Goal: Information Seeking & Learning: Learn about a topic

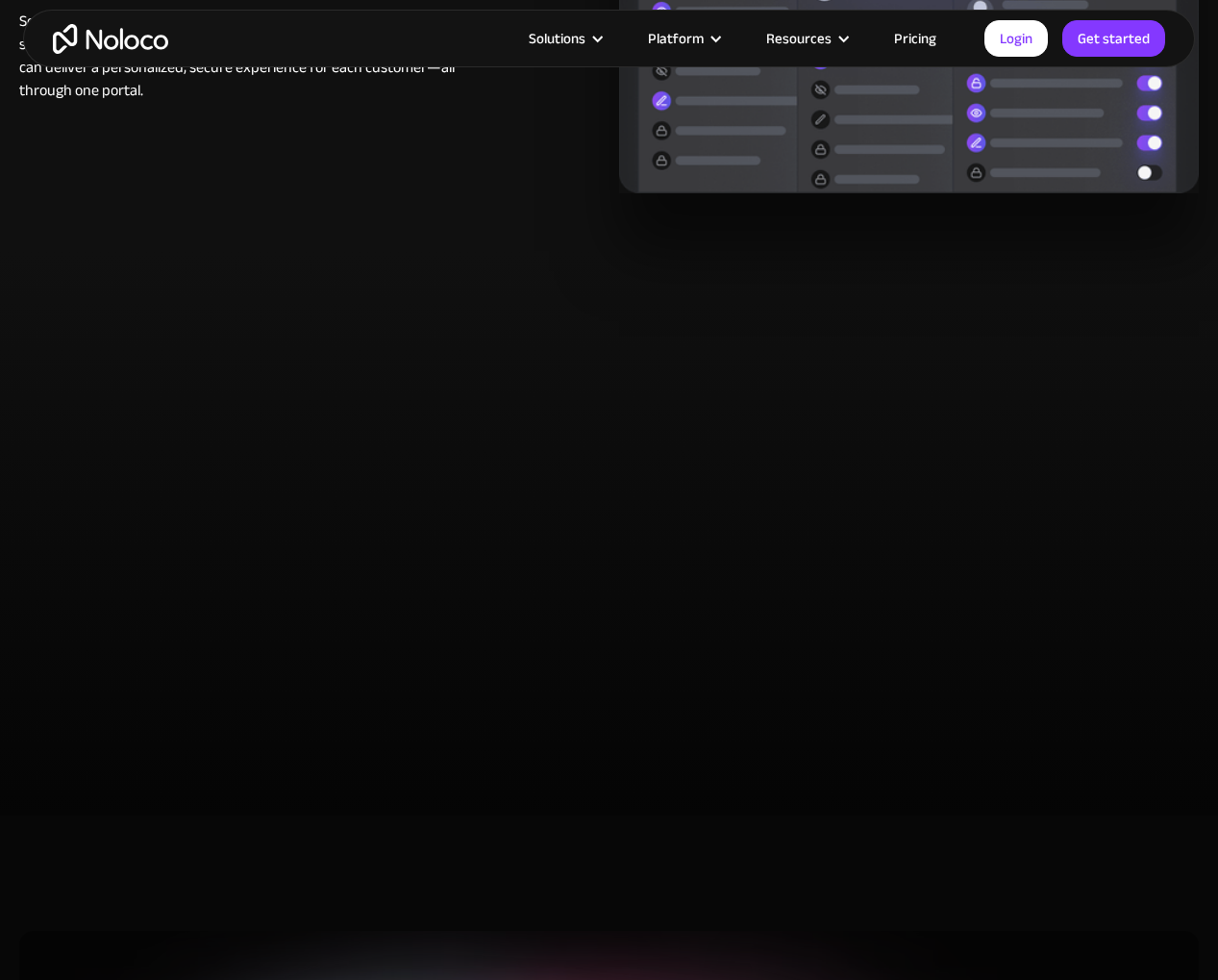
scroll to position [3023, 0]
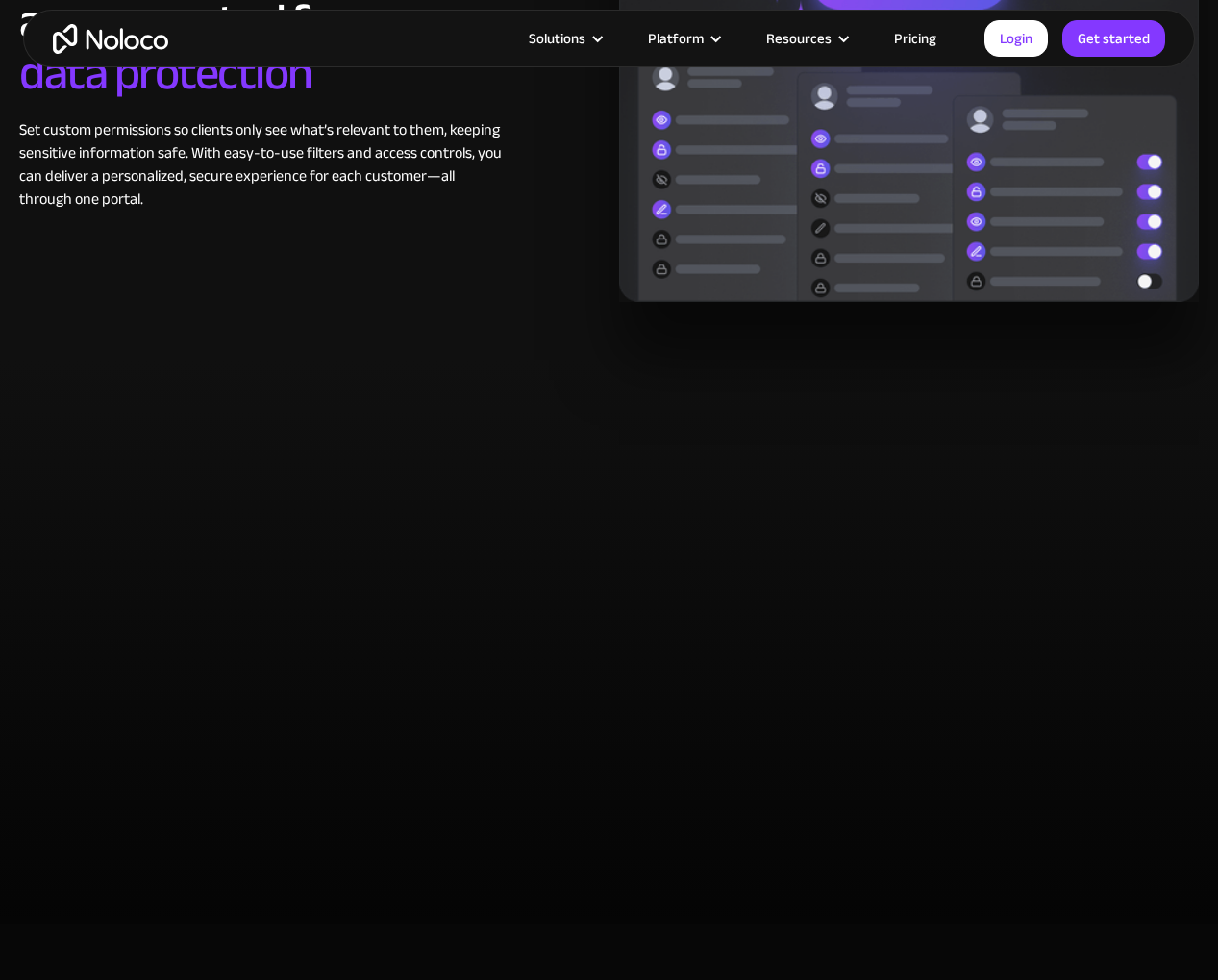
click at [895, 33] on link "Pricing" at bounding box center [914, 38] width 90 height 25
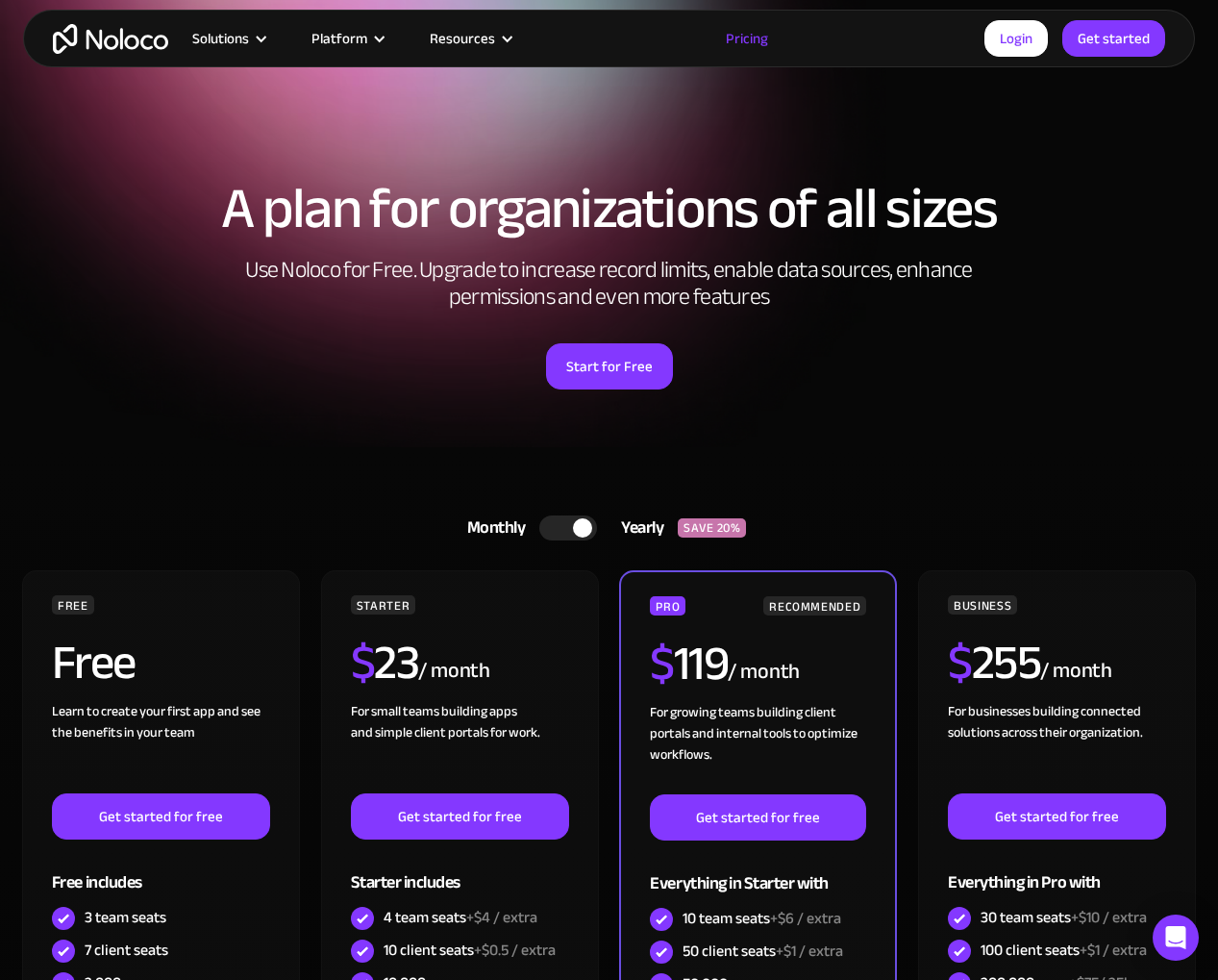
scroll to position [151, 0]
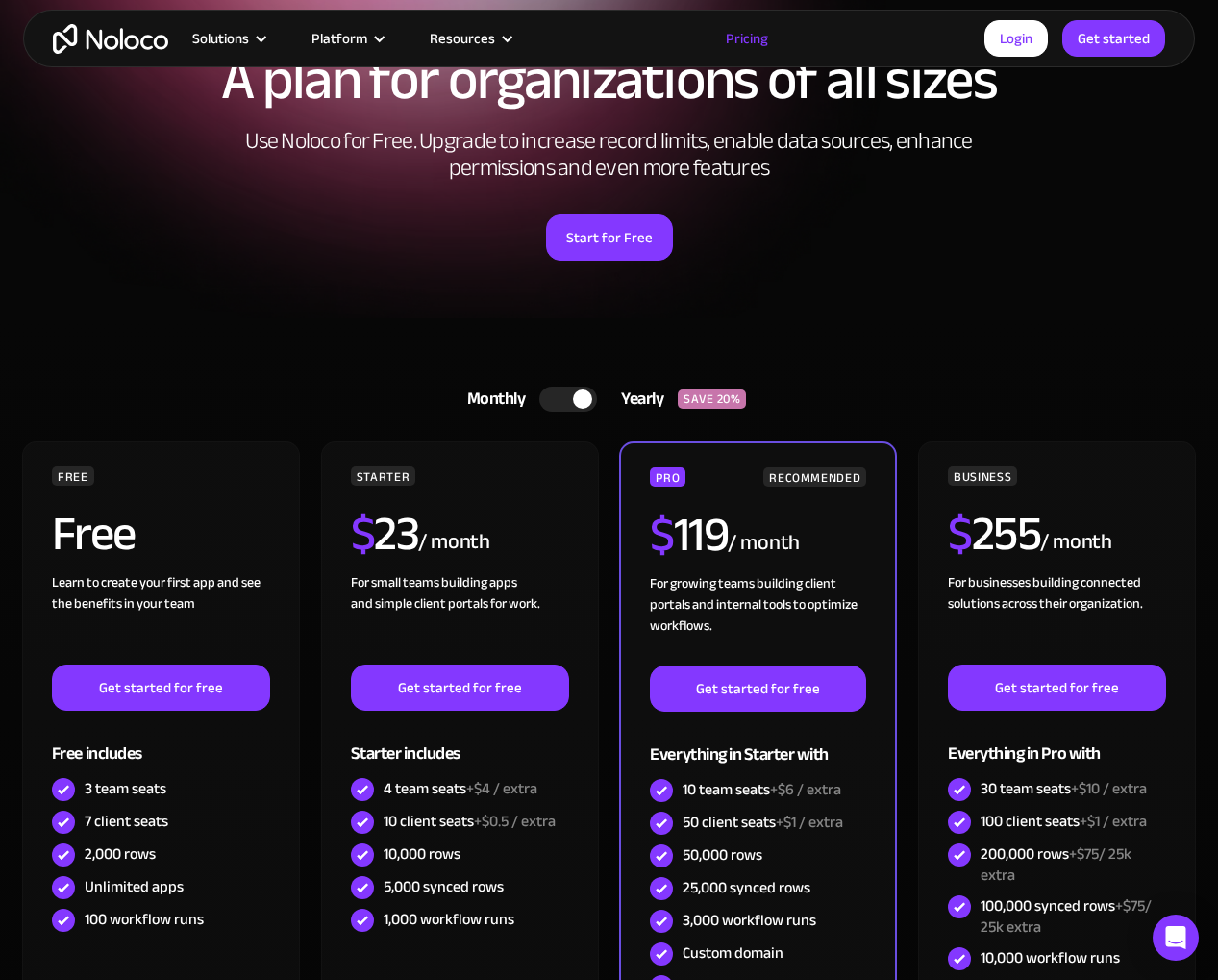
click at [567, 395] on div at bounding box center [568, 399] width 57 height 25
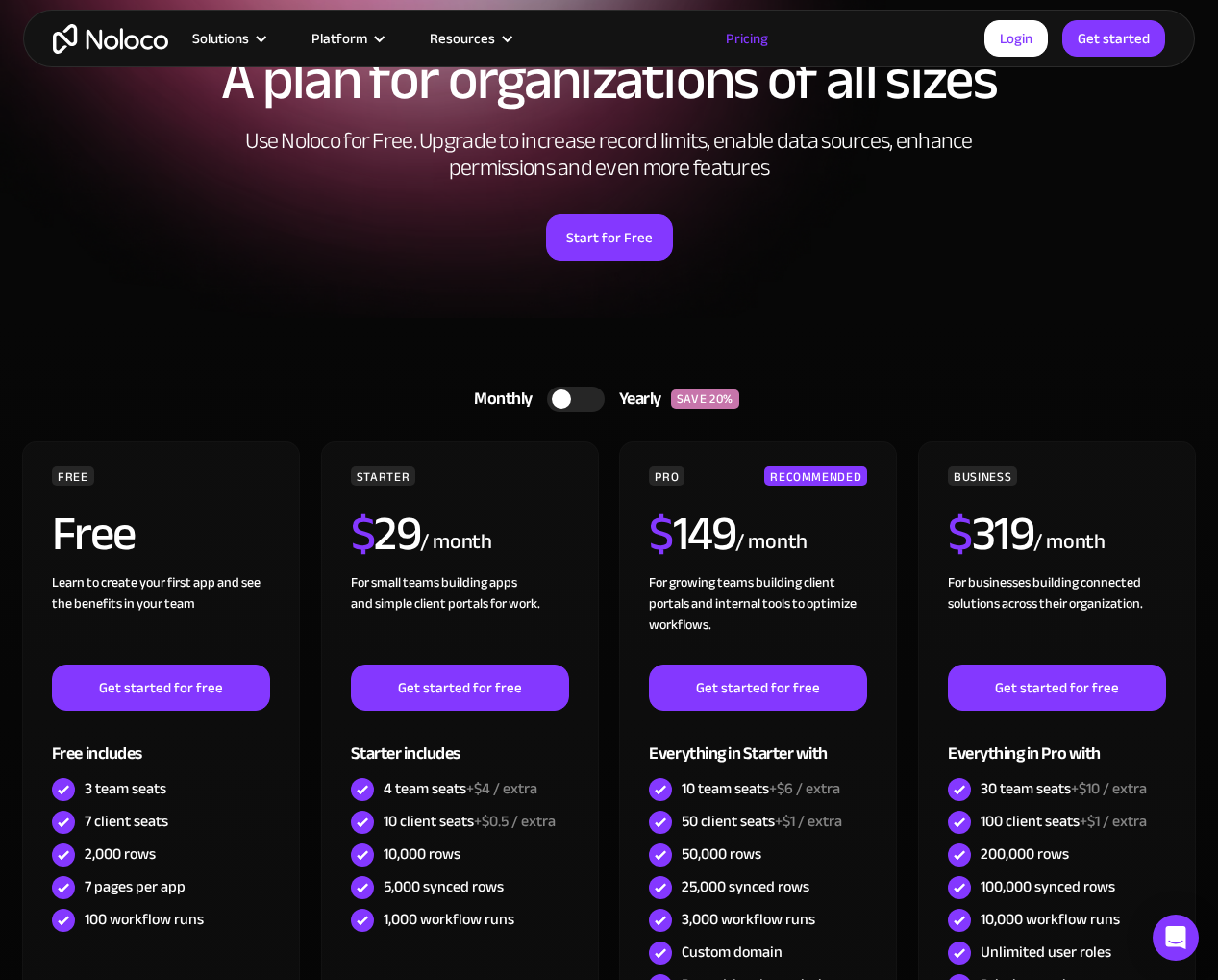
click at [569, 395] on div at bounding box center [561, 399] width 19 height 19
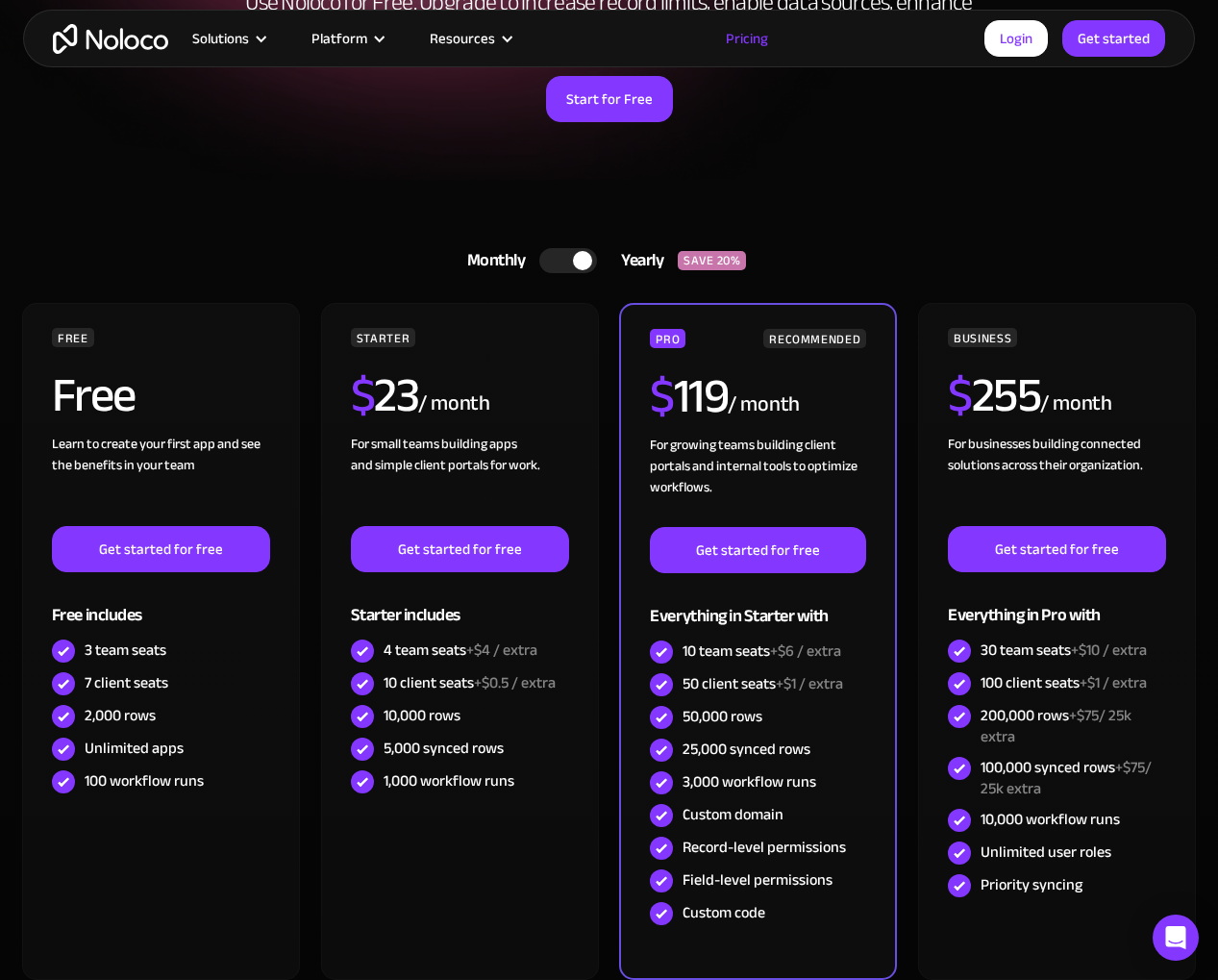
scroll to position [369, 0]
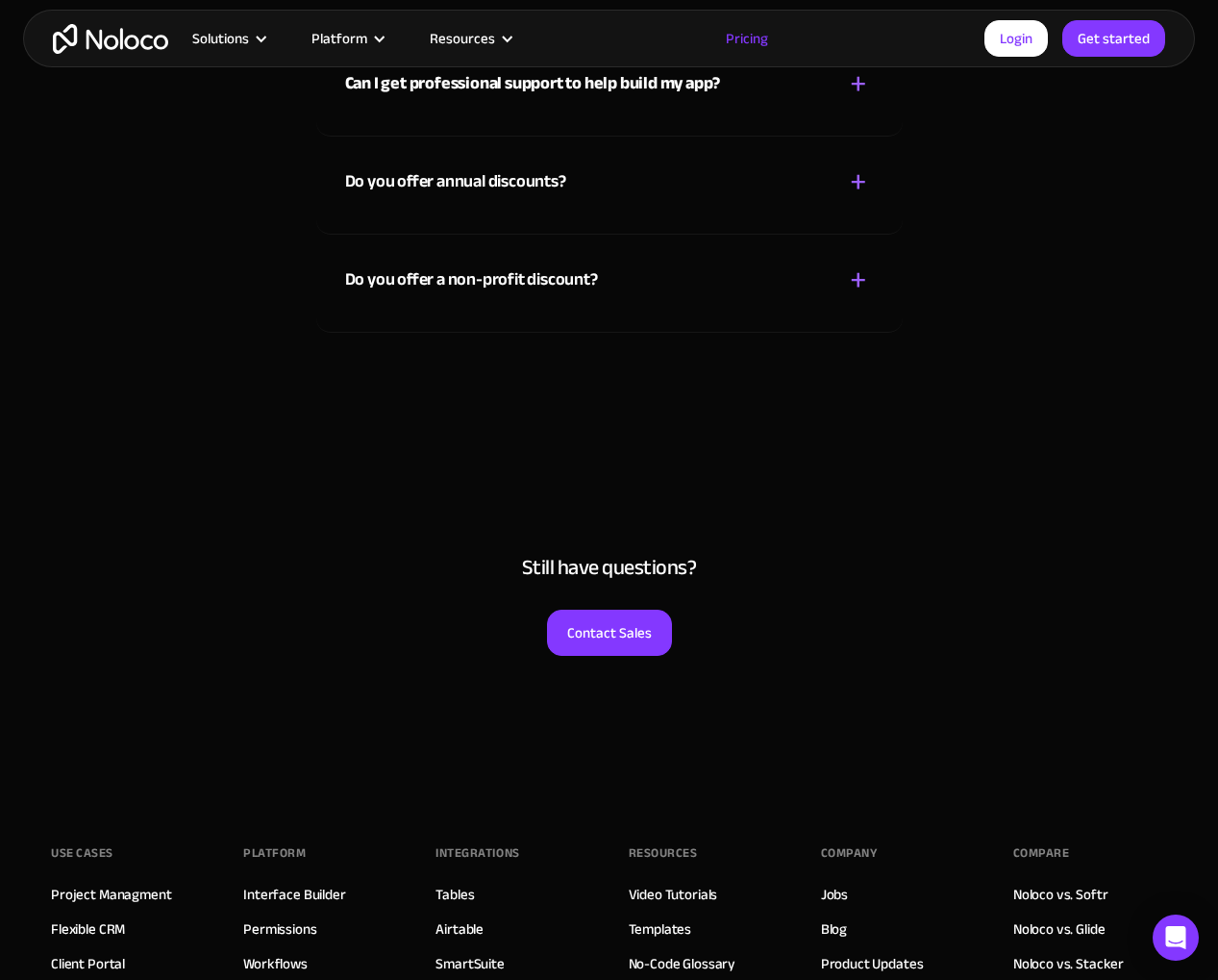
scroll to position [8493, 0]
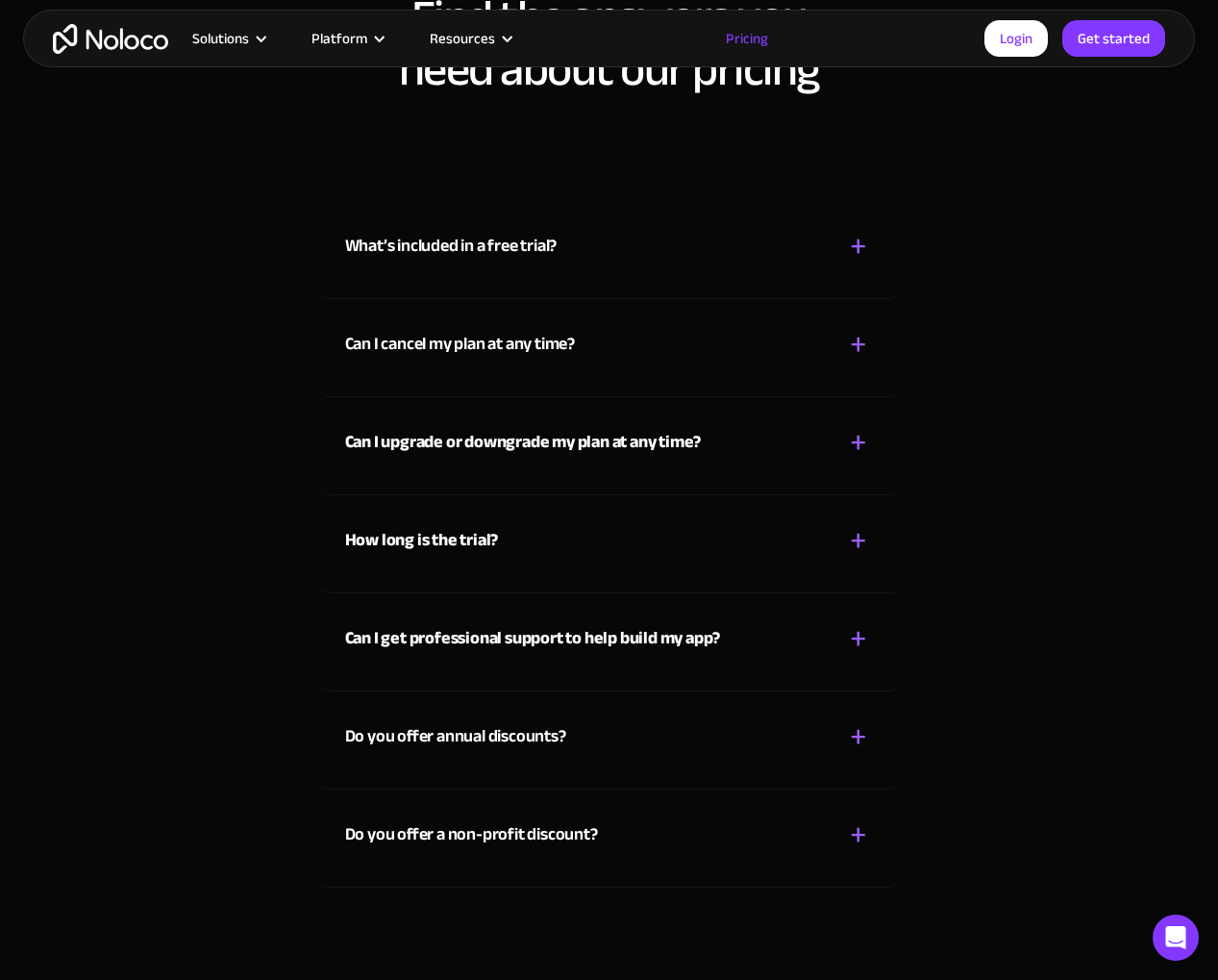
click at [454, 368] on div "Can I cancel my plan at any time? + -" at bounding box center [609, 332] width 529 height 68
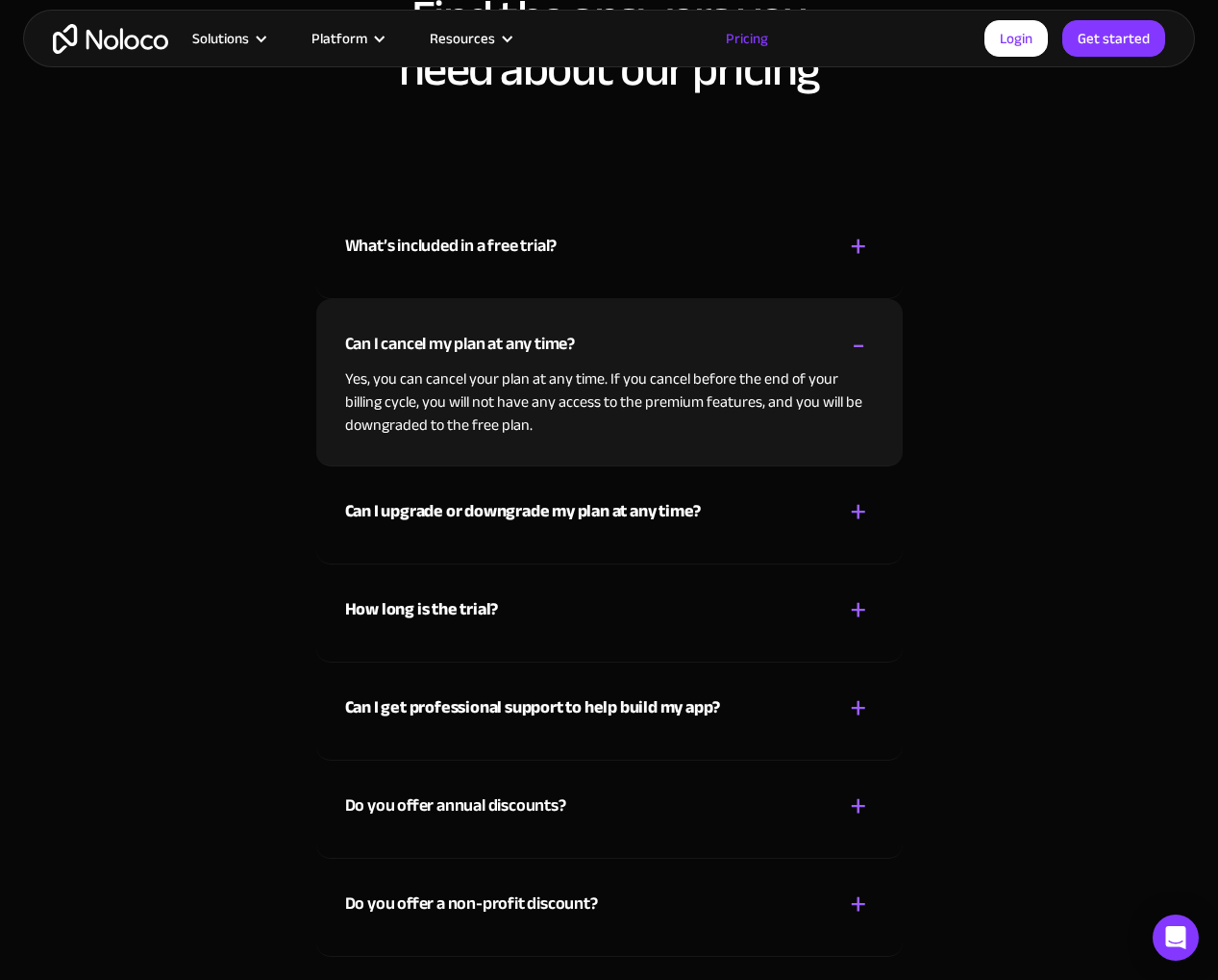
click at [449, 261] on div "What’s included in a free trial?" at bounding box center [451, 245] width 213 height 29
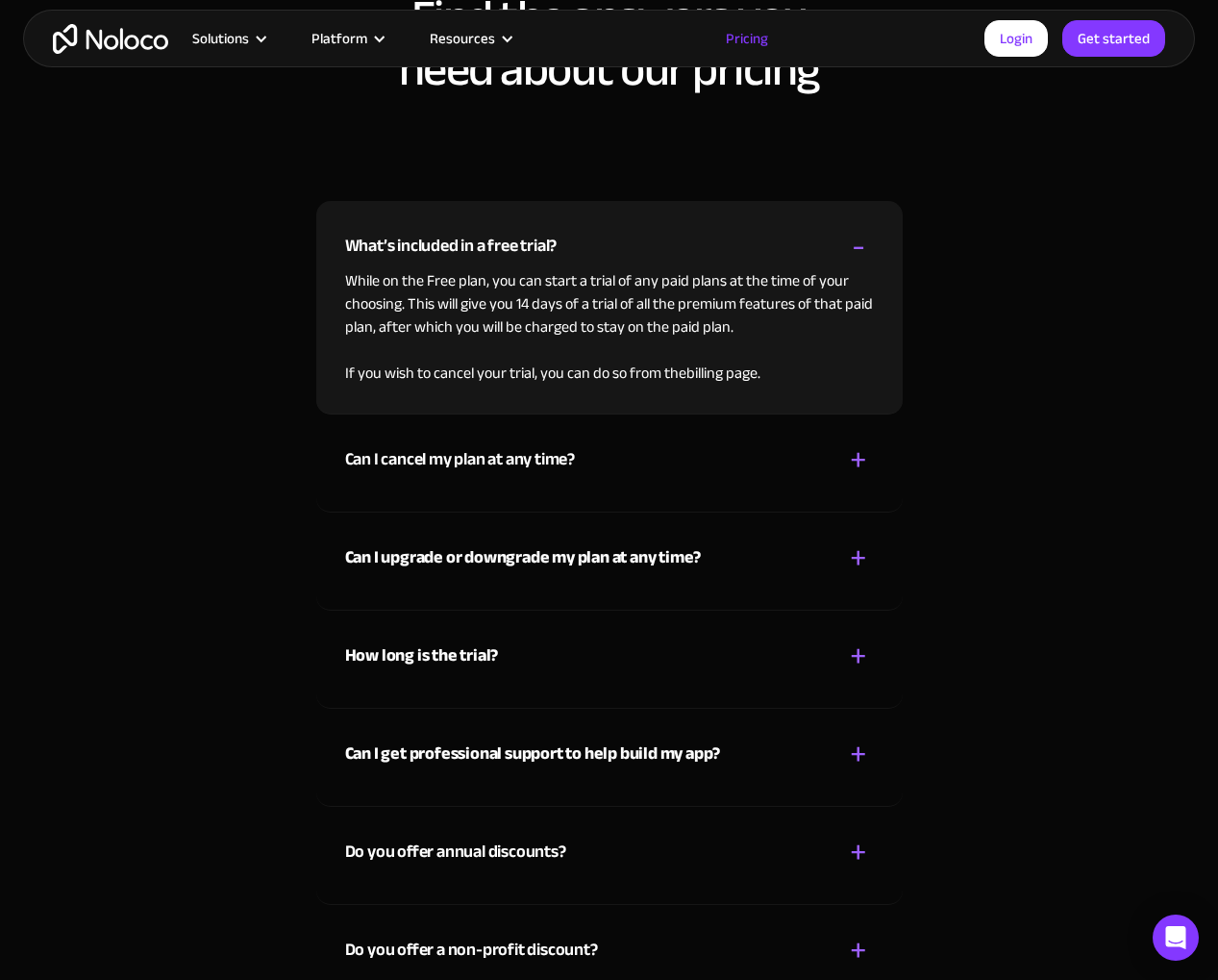
click at [469, 574] on strong "Can I upgrade or downgrade my plan at any time?" at bounding box center [523, 558] width 357 height 32
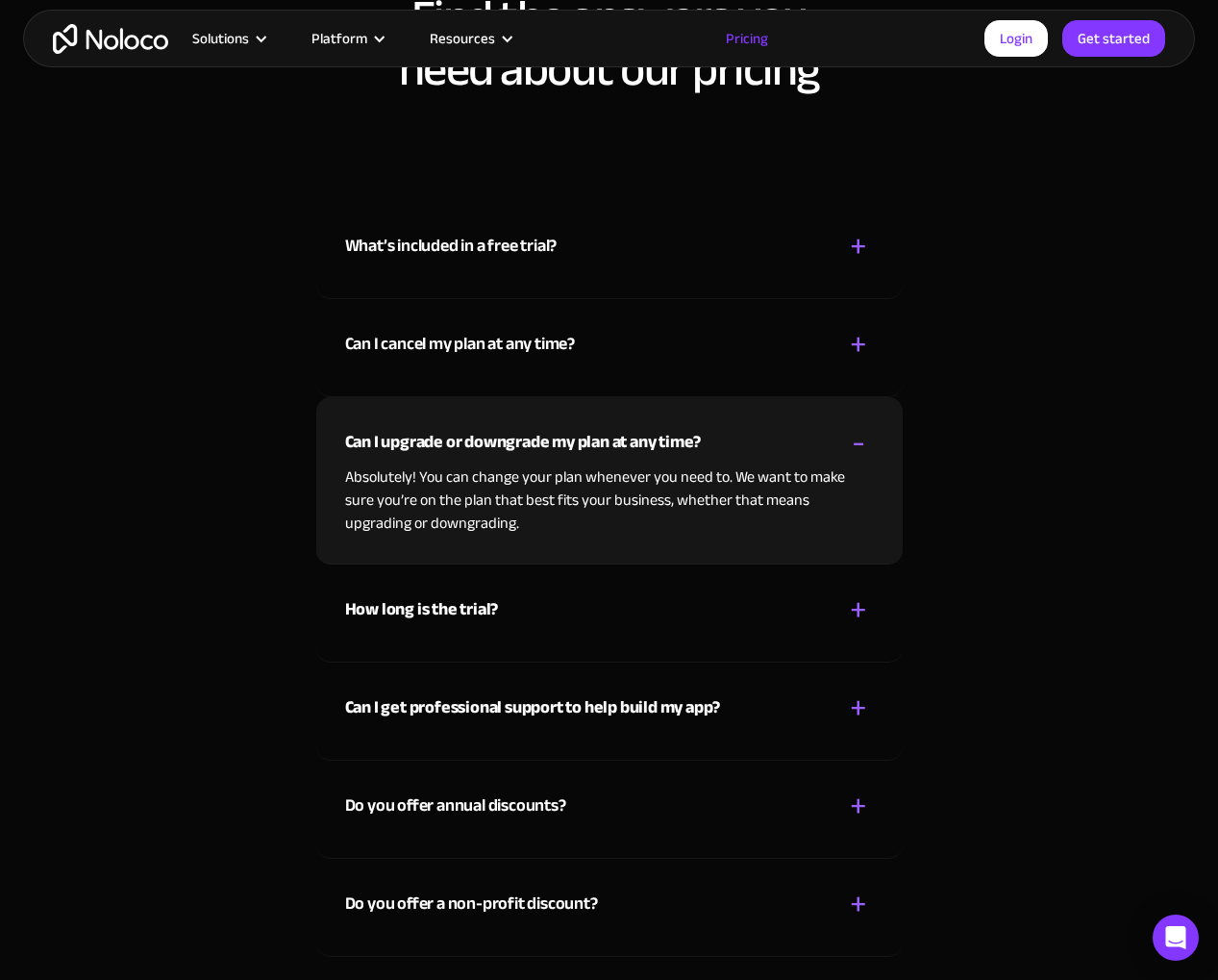
click at [430, 625] on strong "How long is the trial?" at bounding box center [422, 609] width 154 height 32
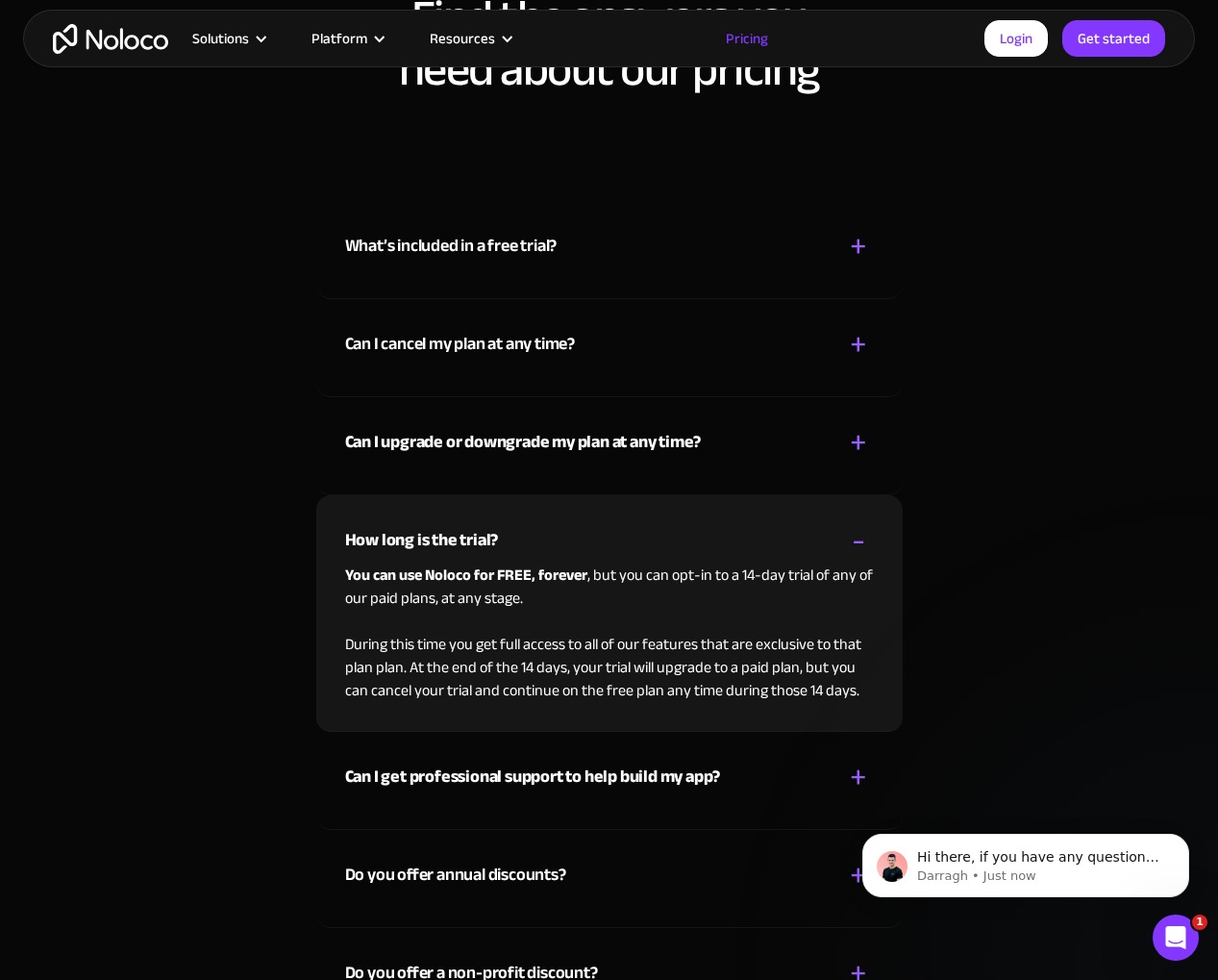
scroll to position [0, 0]
